Goal: Task Accomplishment & Management: Manage account settings

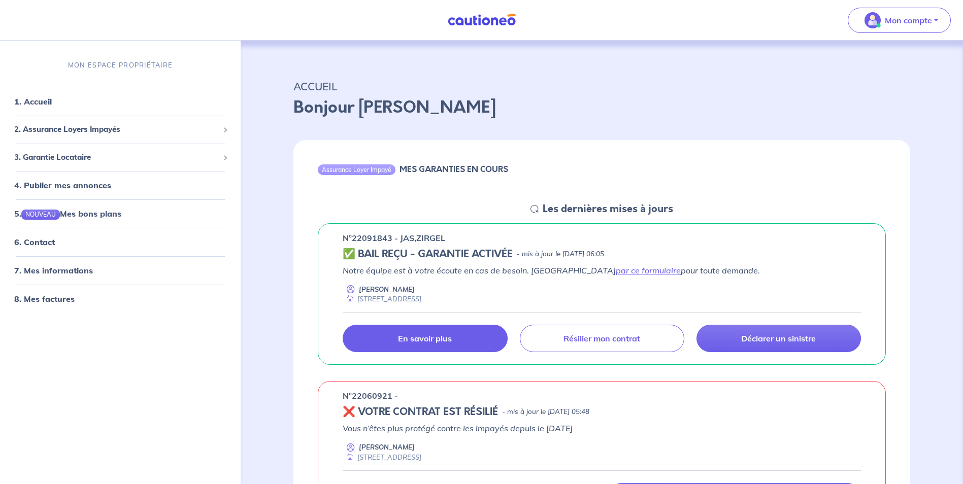
click at [426, 334] on p "En savoir plus" at bounding box center [425, 338] width 54 height 10
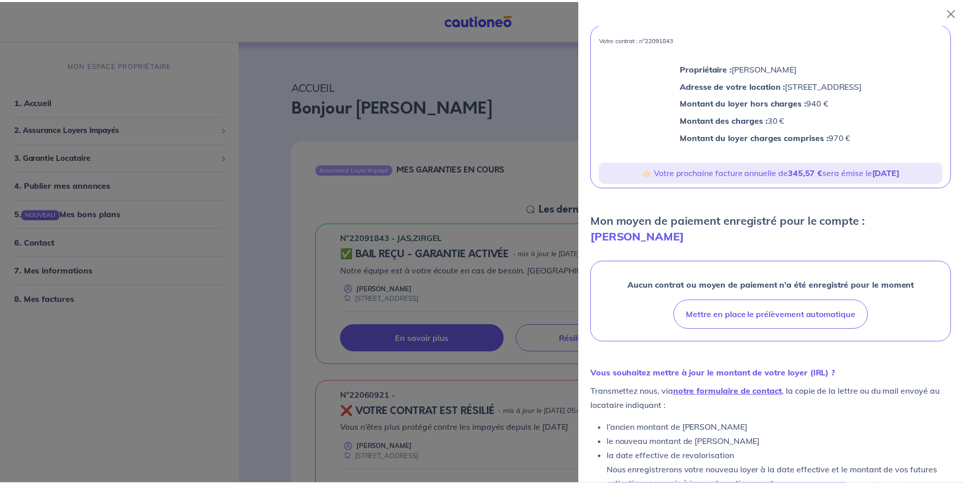
scroll to position [90, 0]
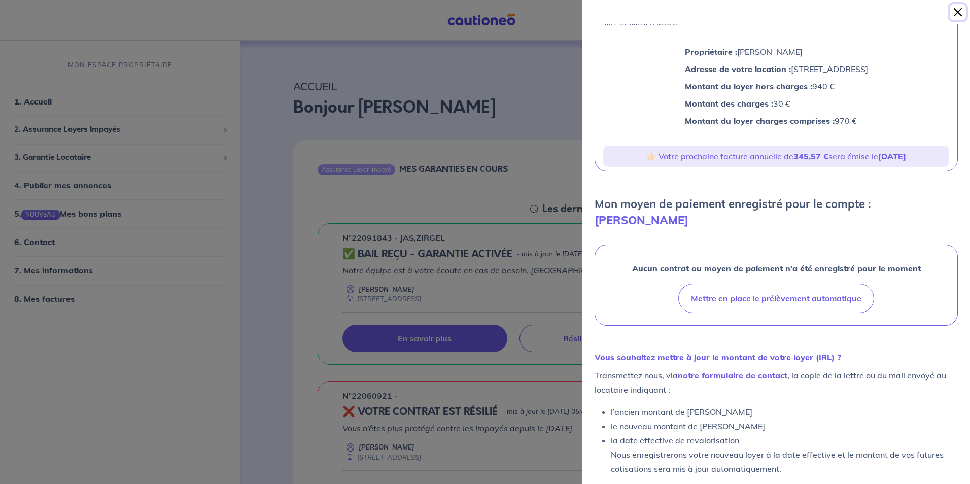
click at [963, 12] on button "Close" at bounding box center [958, 12] width 16 height 16
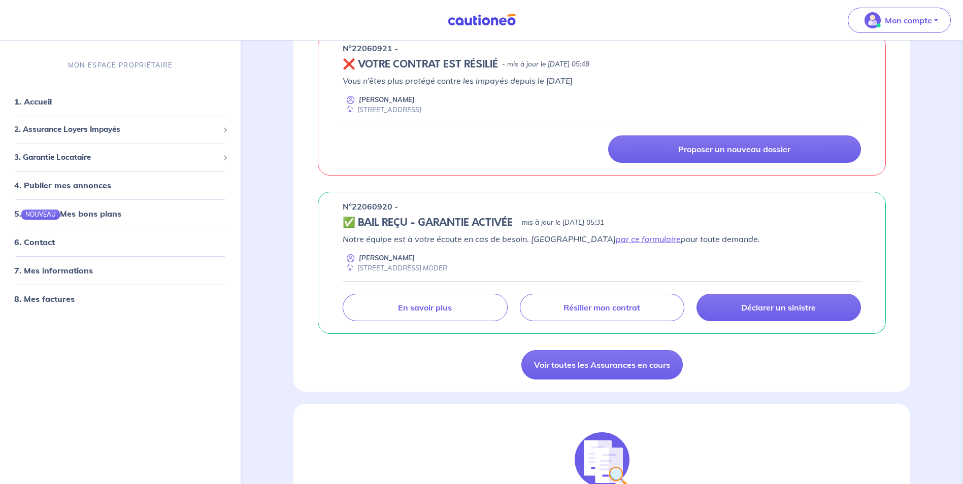
scroll to position [355, 0]
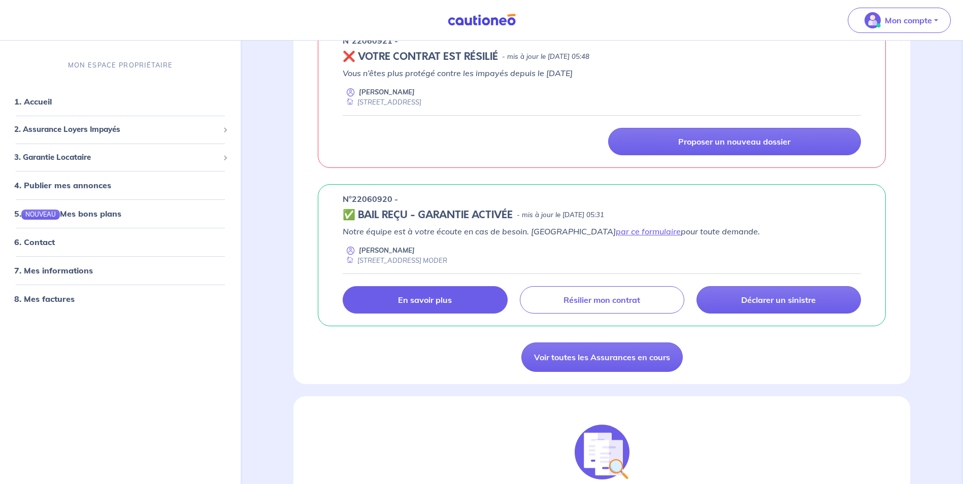
click at [436, 304] on p "En savoir plus" at bounding box center [425, 300] width 54 height 10
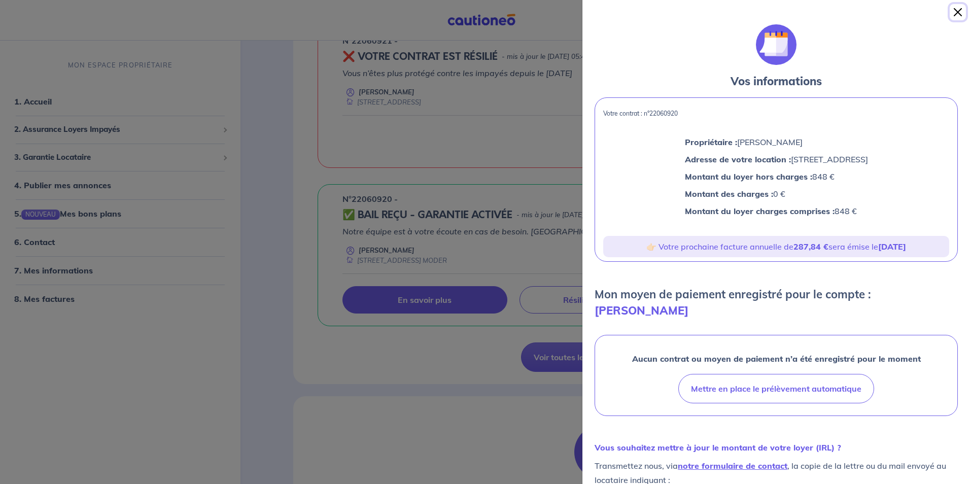
click at [961, 12] on button "Close" at bounding box center [958, 12] width 16 height 16
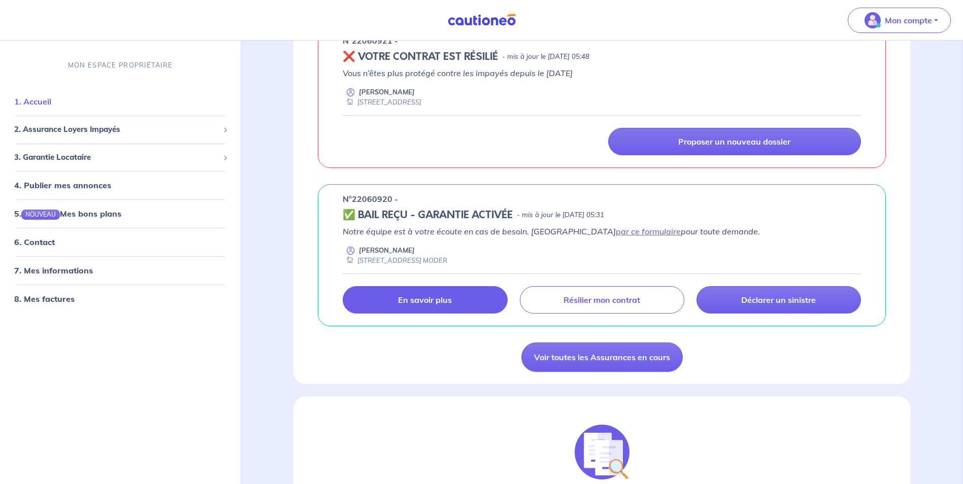
click at [37, 101] on link "1. Accueil" at bounding box center [32, 102] width 37 height 10
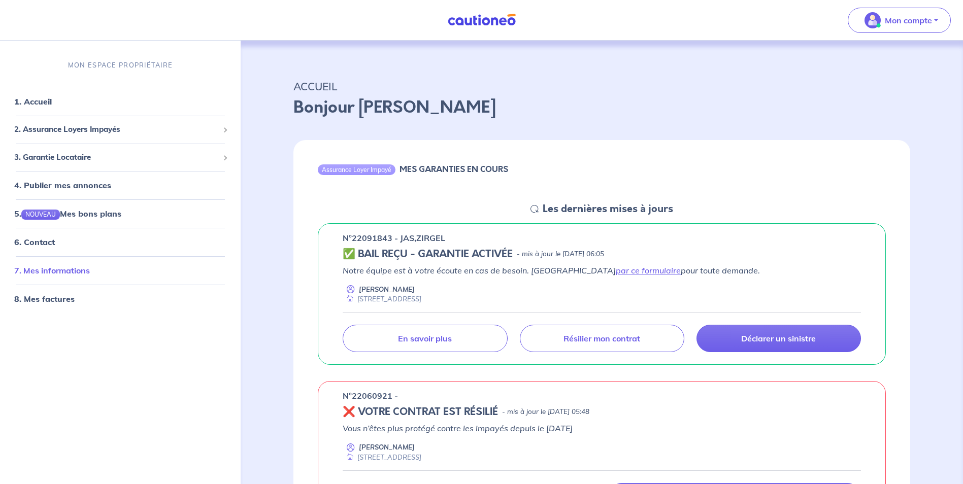
click at [56, 269] on link "7. Mes informations" at bounding box center [52, 271] width 76 height 10
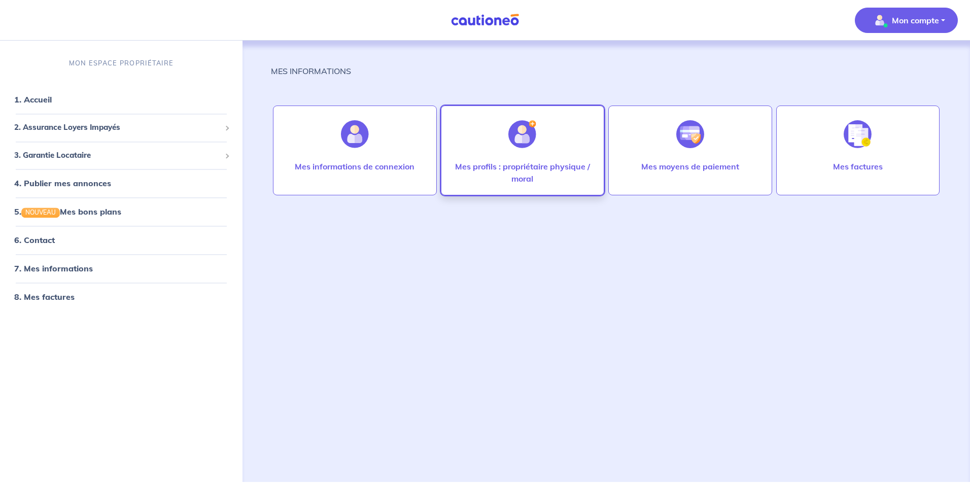
drag, startPoint x: 519, startPoint y: 155, endPoint x: 524, endPoint y: 165, distance: 11.3
click at [523, 158] on div at bounding box center [522, 134] width 44 height 52
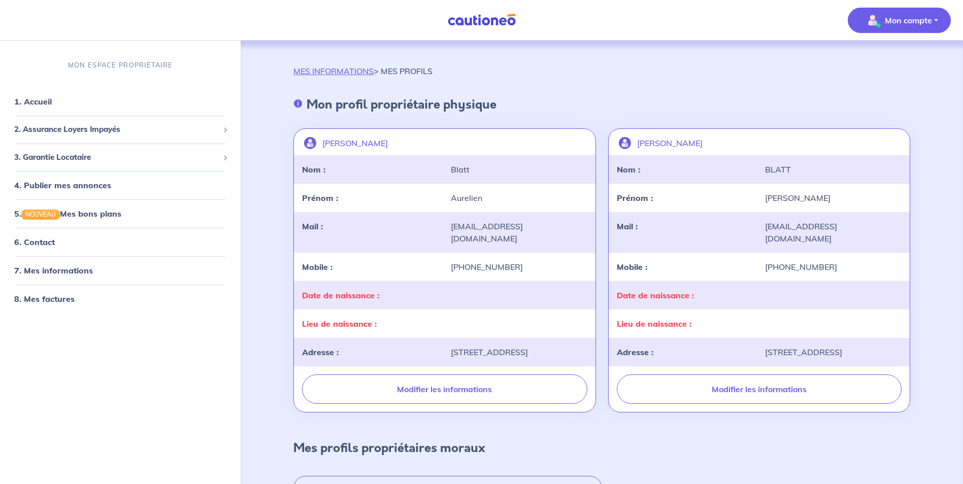
drag, startPoint x: 915, startPoint y: 22, endPoint x: 916, endPoint y: 36, distance: 14.2
click at [916, 22] on p "Mon compte" at bounding box center [907, 20] width 47 height 12
click at [892, 88] on link "Me déconnecter" at bounding box center [889, 87] width 82 height 16
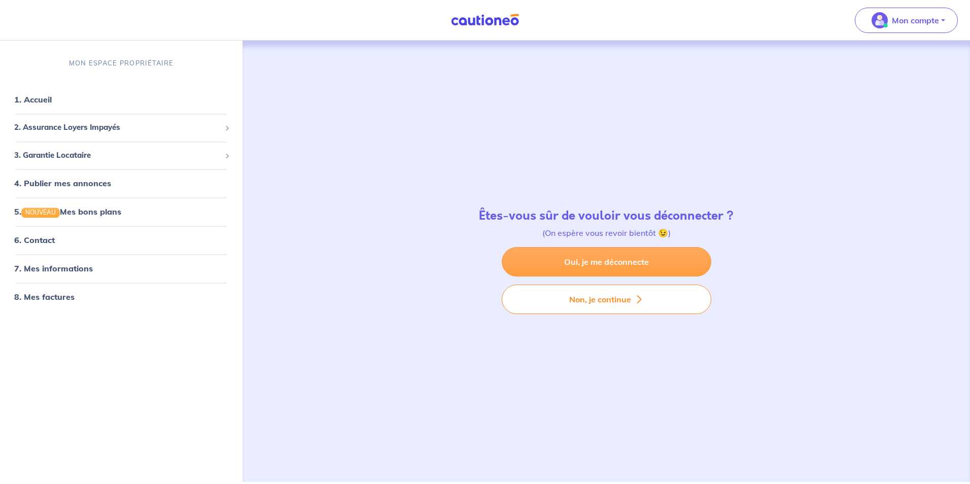
click at [603, 261] on link "Oui, je me déconnecte" at bounding box center [607, 261] width 210 height 29
